Goal: Transaction & Acquisition: Download file/media

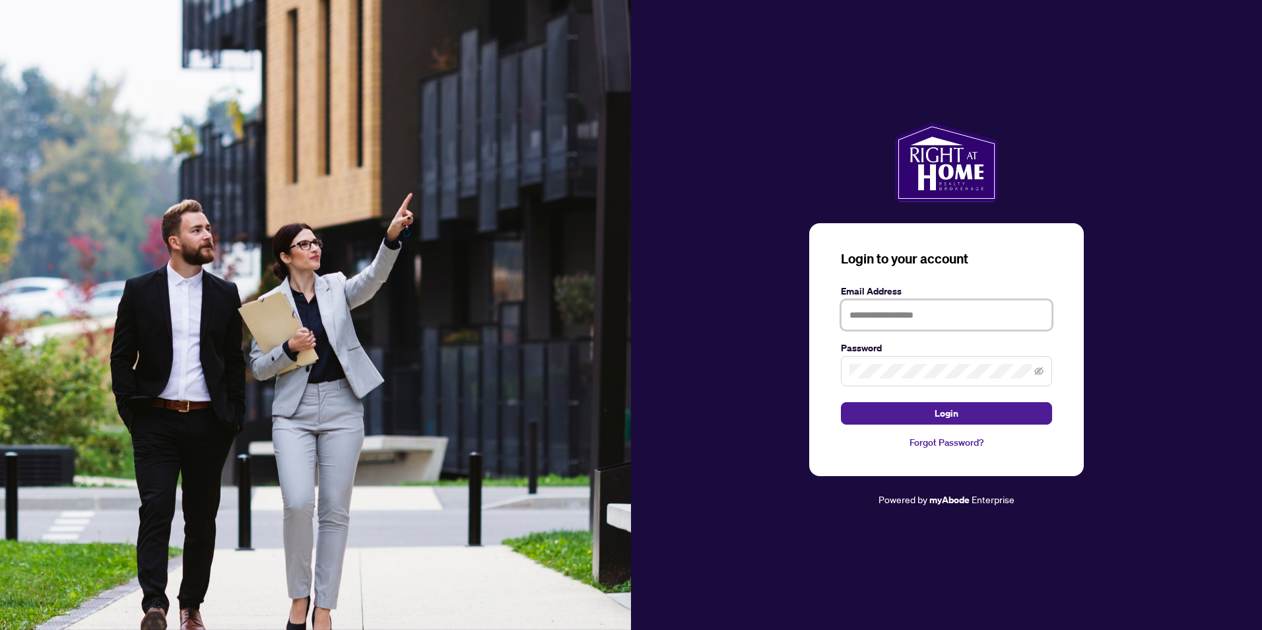
click at [861, 319] on input "text" at bounding box center [946, 315] width 211 height 30
type input "**********"
click at [949, 415] on span "Login" at bounding box center [947, 413] width 24 height 21
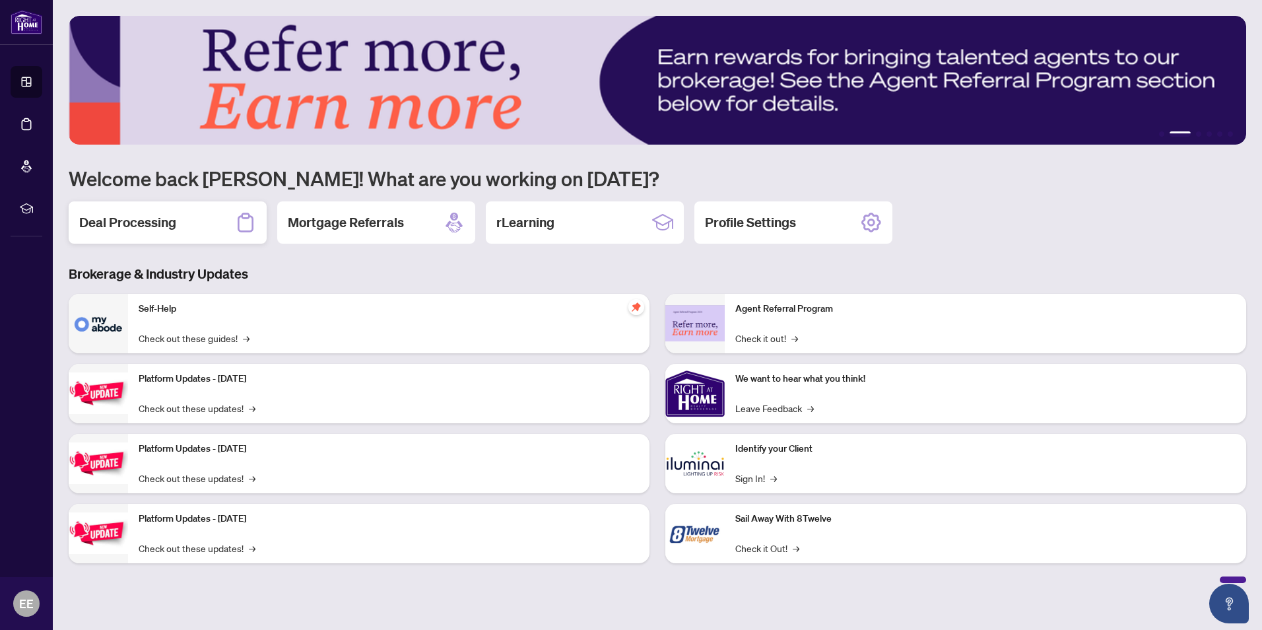
click at [159, 222] on h2 "Deal Processing" at bounding box center [127, 222] width 97 height 18
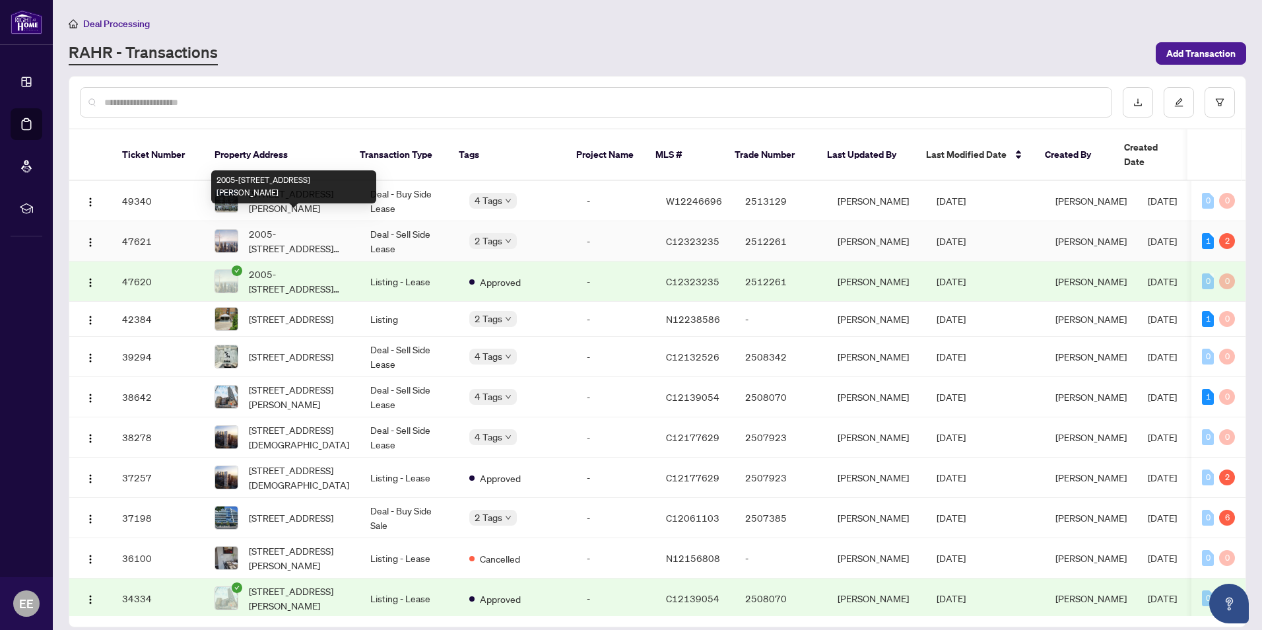
click at [298, 226] on span "2005-[STREET_ADDRESS][PERSON_NAME]" at bounding box center [299, 240] width 100 height 29
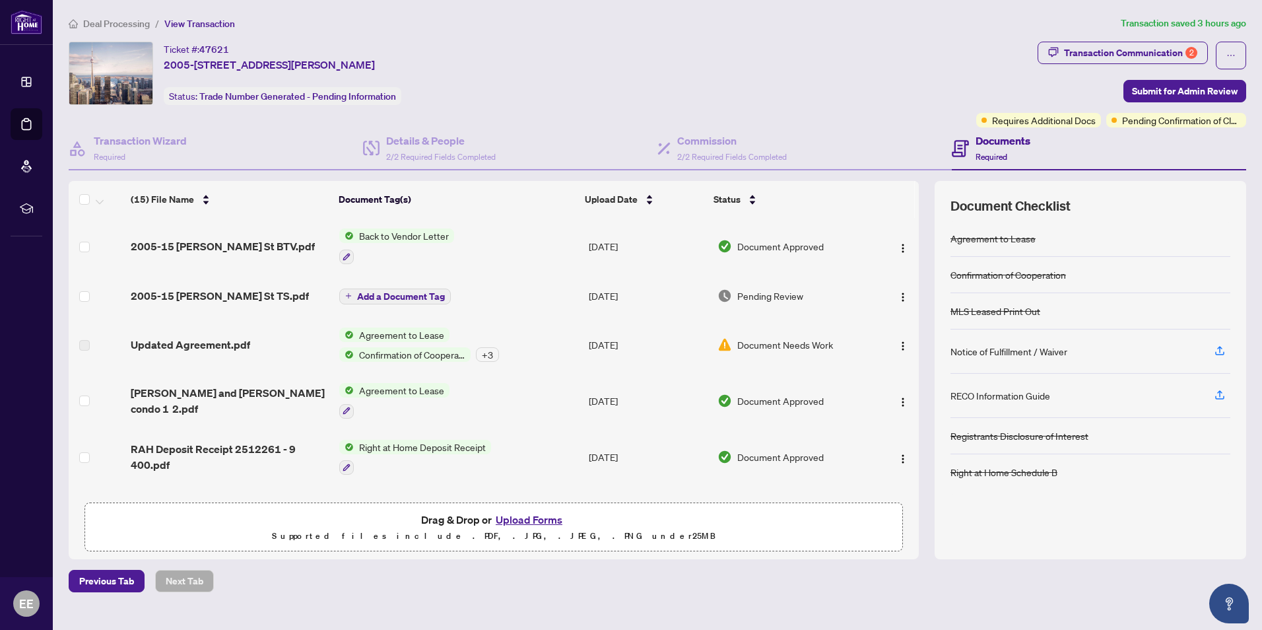
click at [383, 234] on span "Back to Vendor Letter" at bounding box center [404, 235] width 100 height 15
click at [859, 601] on main "Deal Processing / View Transaction Transaction saved 3 hours ago Ticket #: 4762…" at bounding box center [657, 315] width 1209 height 630
click at [213, 294] on span "2005-15 [PERSON_NAME] St TS.pdf" at bounding box center [220, 296] width 178 height 16
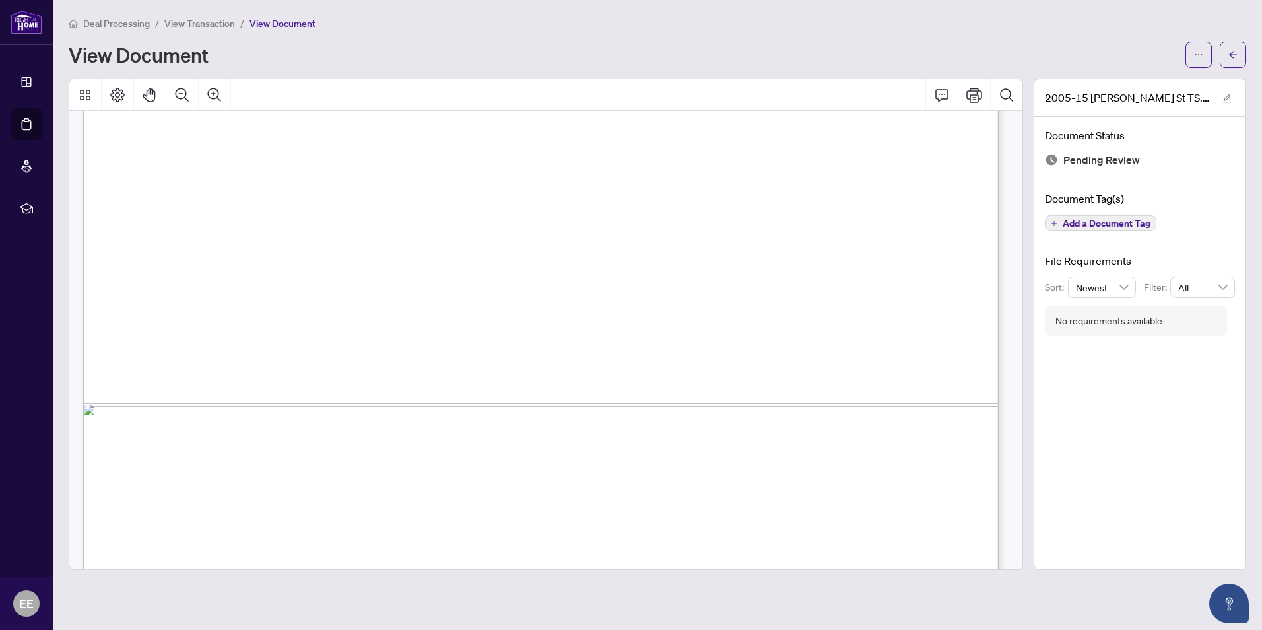
scroll to position [741, 0]
click at [1198, 56] on icon "ellipsis" at bounding box center [1198, 54] width 9 height 9
click at [1122, 84] on span "Download" at bounding box center [1151, 83] width 100 height 15
